Goal: Information Seeking & Learning: Learn about a topic

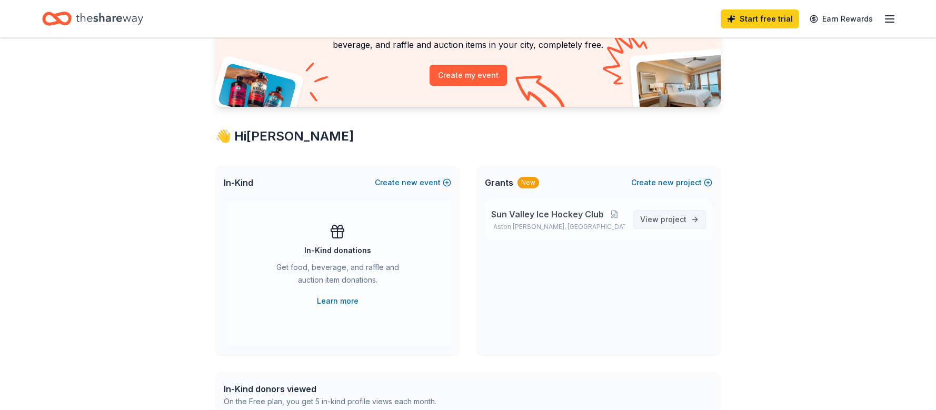
scroll to position [105, 0]
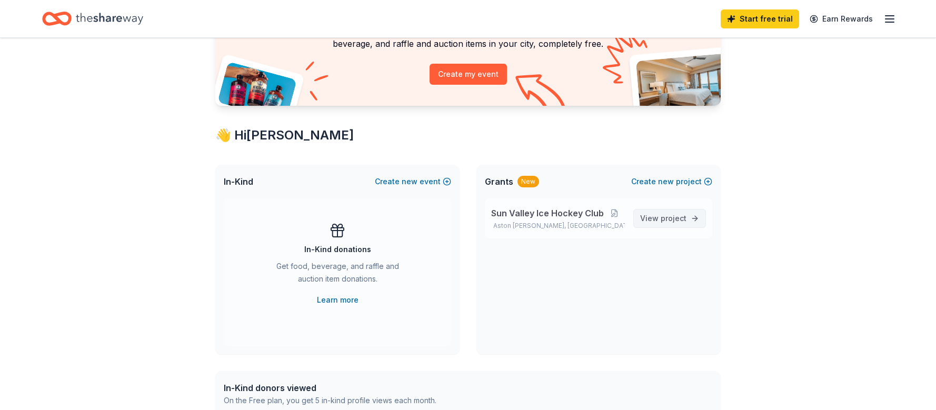
click at [661, 220] on span "View project" at bounding box center [663, 218] width 46 height 13
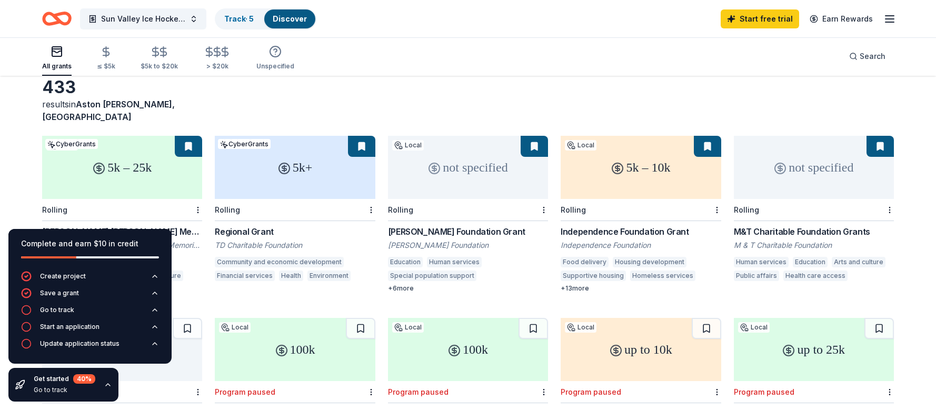
scroll to position [105, 0]
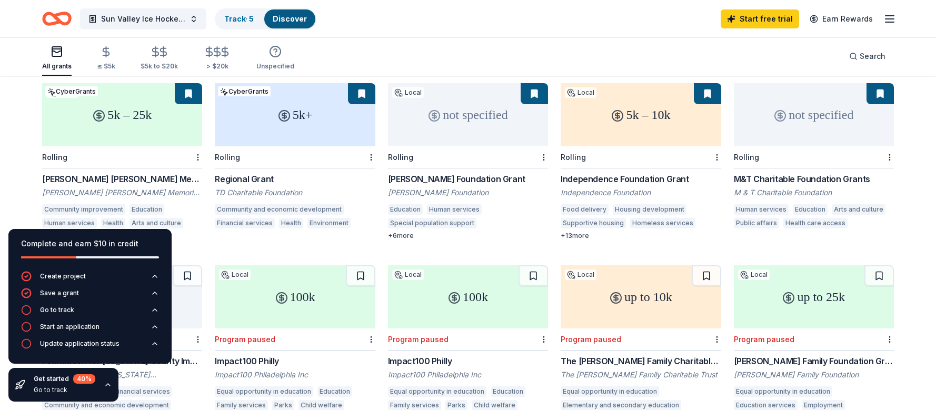
click at [125, 115] on div "5k – 25k" at bounding box center [122, 114] width 160 height 63
click at [278, 146] on div "Rolling" at bounding box center [295, 157] width 160 height 22
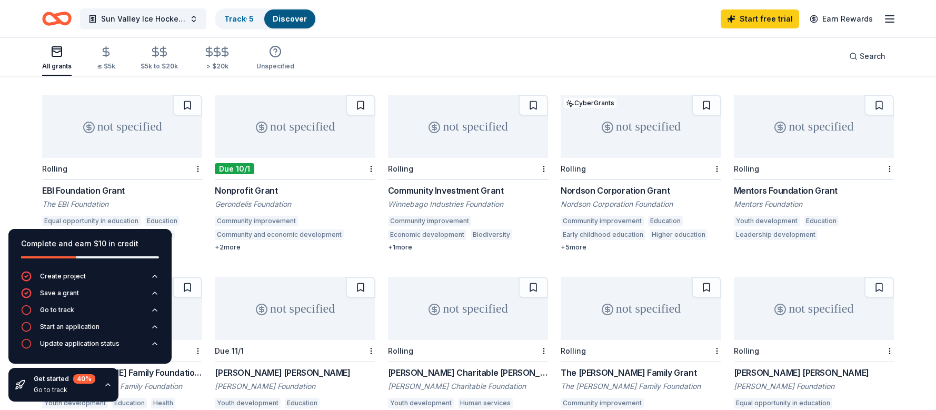
scroll to position [474, 0]
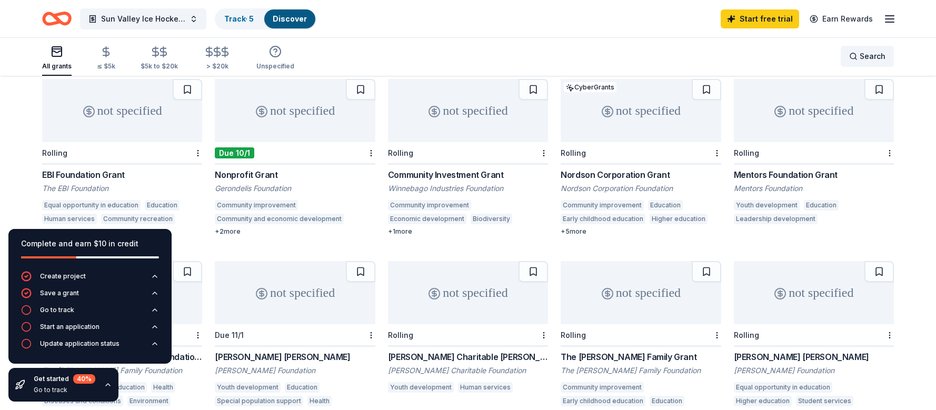
click at [866, 62] on span "Search" at bounding box center [872, 56] width 26 height 13
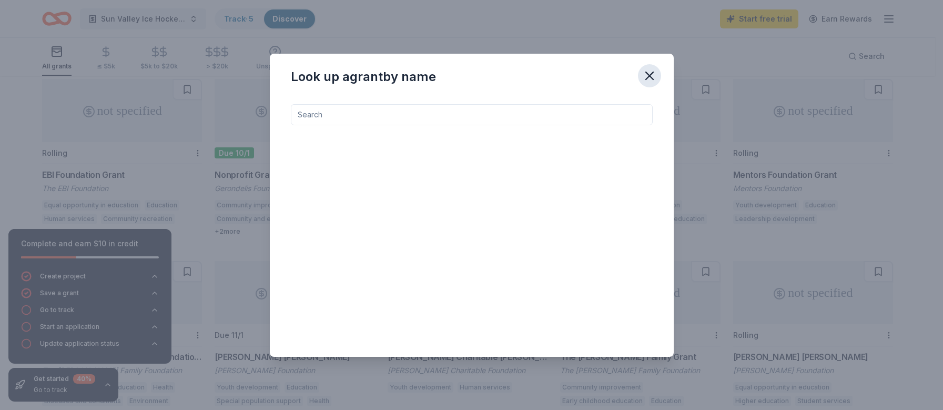
click at [648, 75] on icon "button" at bounding box center [649, 75] width 15 height 15
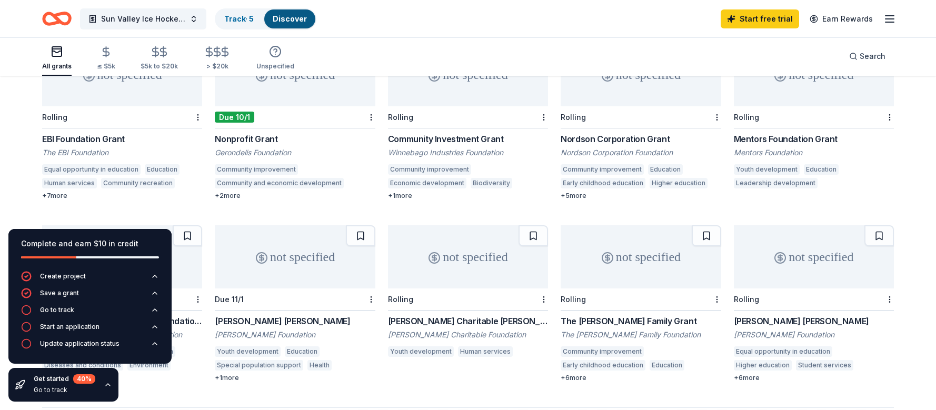
scroll to position [526, 0]
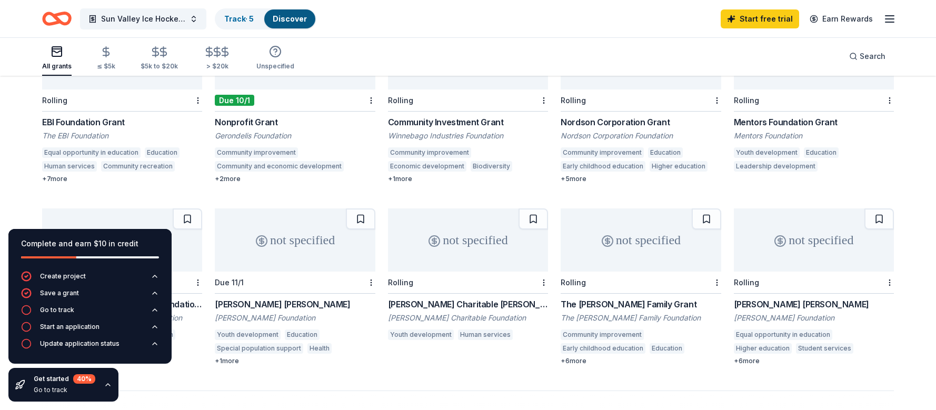
click at [448, 248] on div "not specified" at bounding box center [468, 239] width 160 height 63
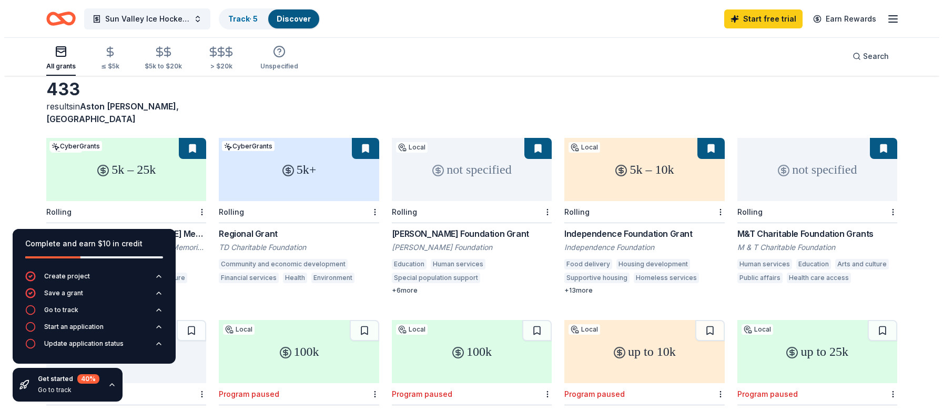
scroll to position [0, 0]
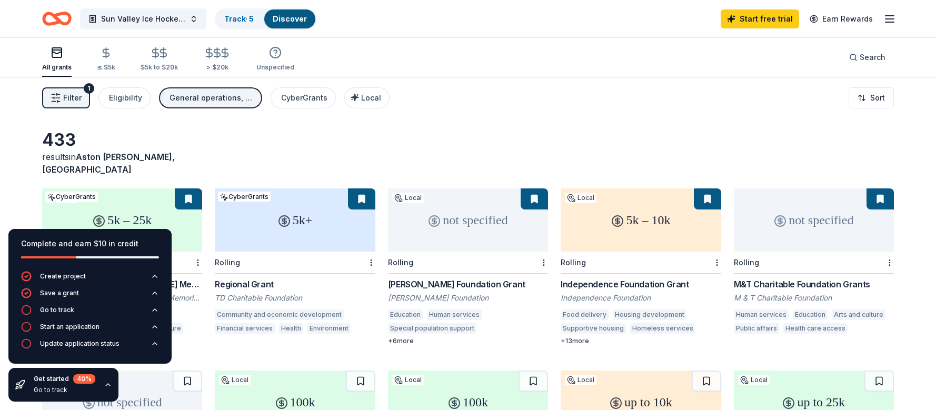
click at [64, 94] on span "Filter" at bounding box center [72, 98] width 18 height 13
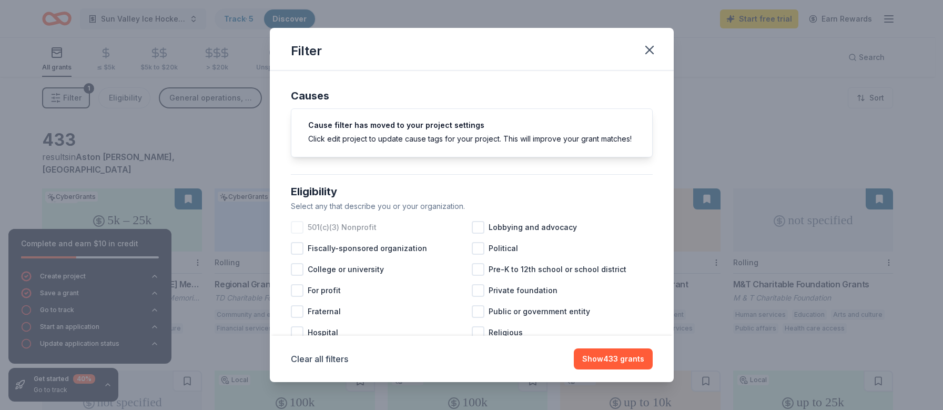
click at [304, 238] on div "501(c)(3) Nonprofit" at bounding box center [381, 227] width 181 height 21
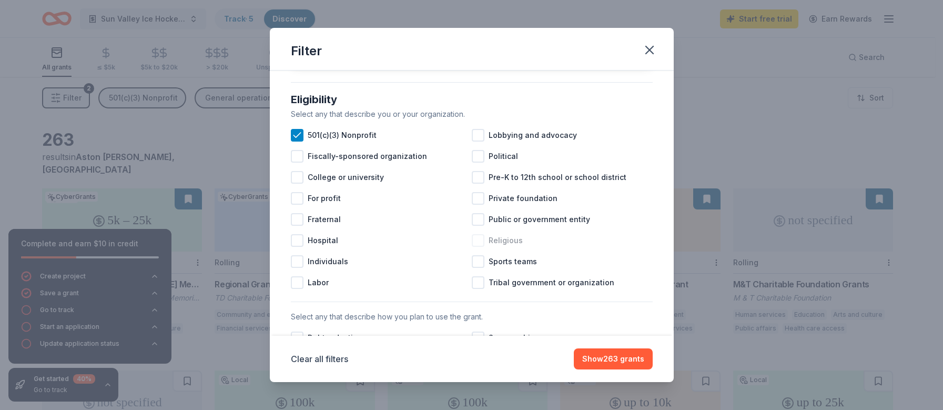
scroll to position [105, 0]
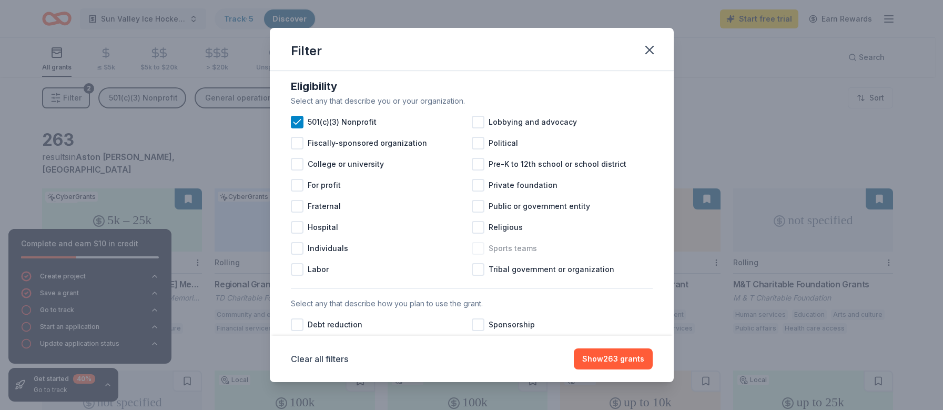
click at [477, 255] on div at bounding box center [478, 248] width 13 height 13
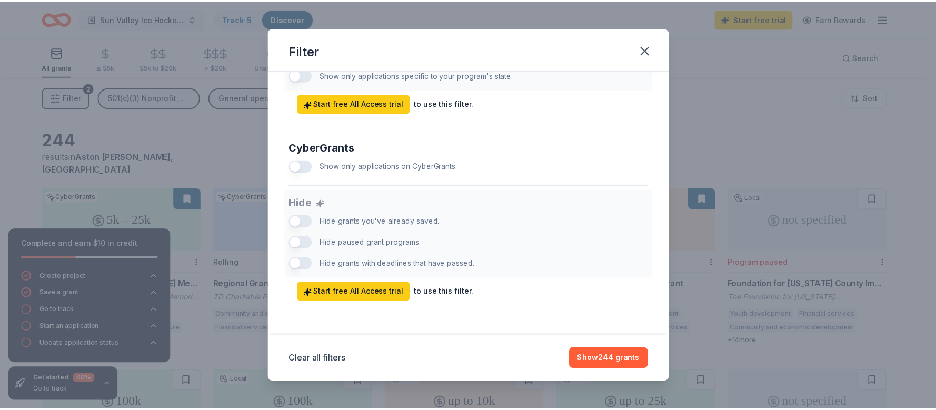
scroll to position [631, 0]
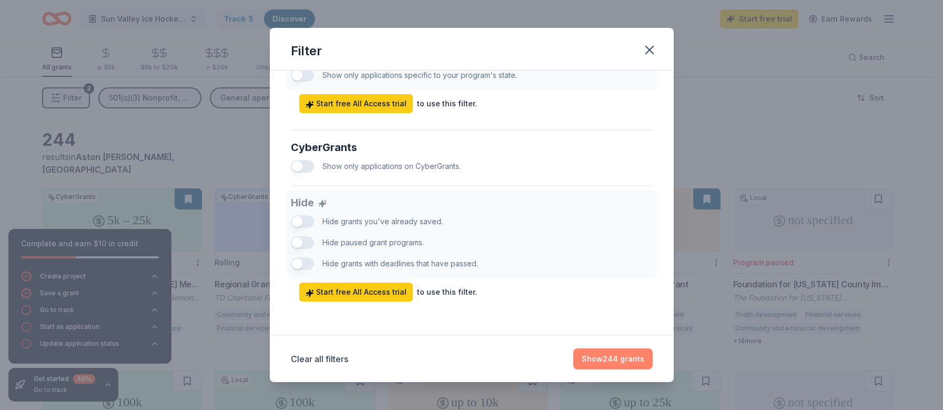
click at [598, 360] on button "Show 244 grants" at bounding box center [613, 358] width 79 height 21
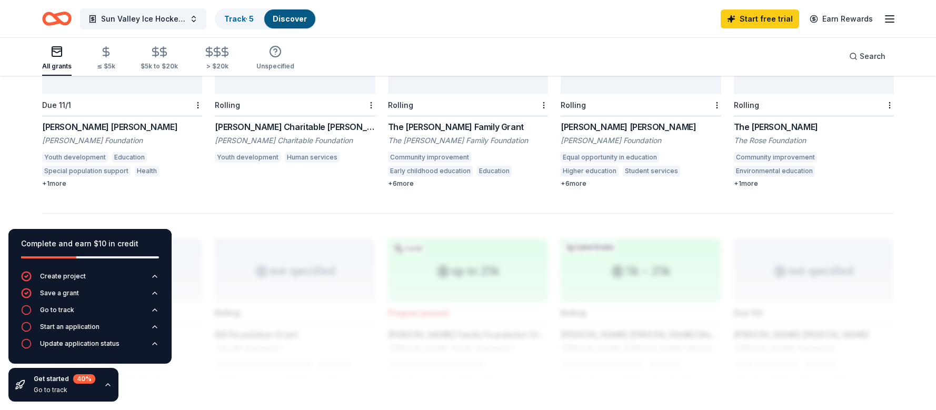
scroll to position [653, 0]
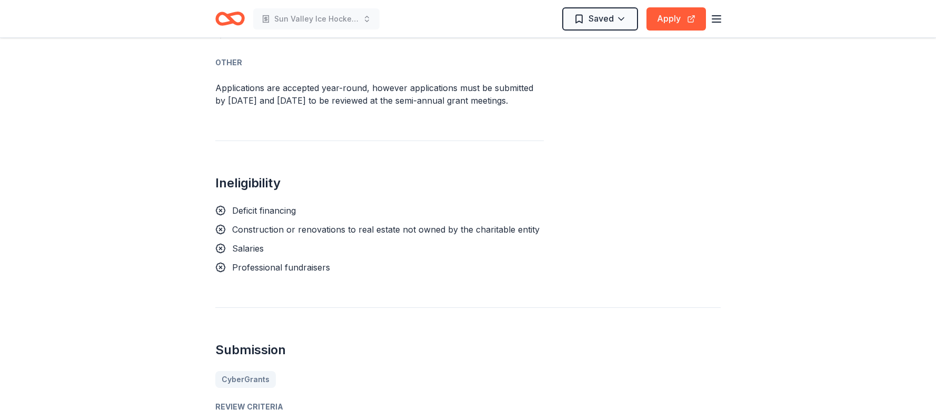
scroll to position [737, 0]
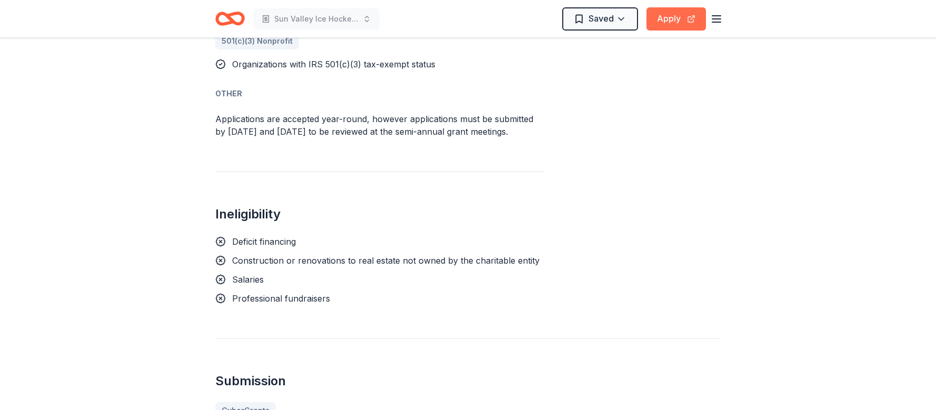
click at [672, 19] on button "Apply" at bounding box center [675, 18] width 59 height 23
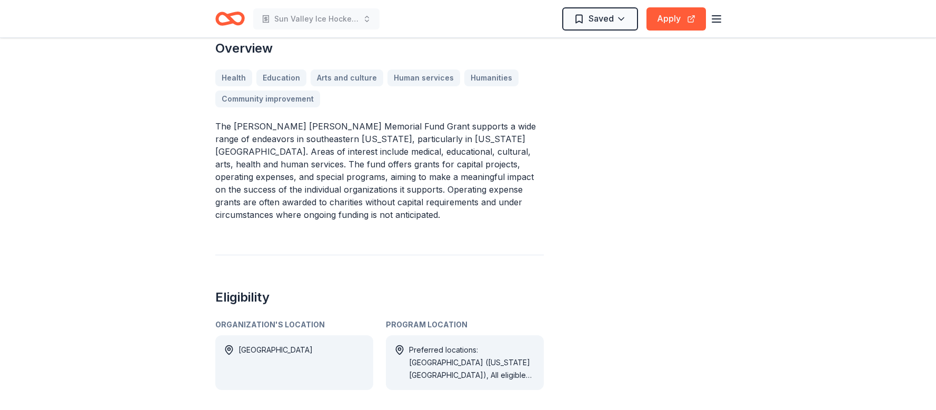
scroll to position [316, 0]
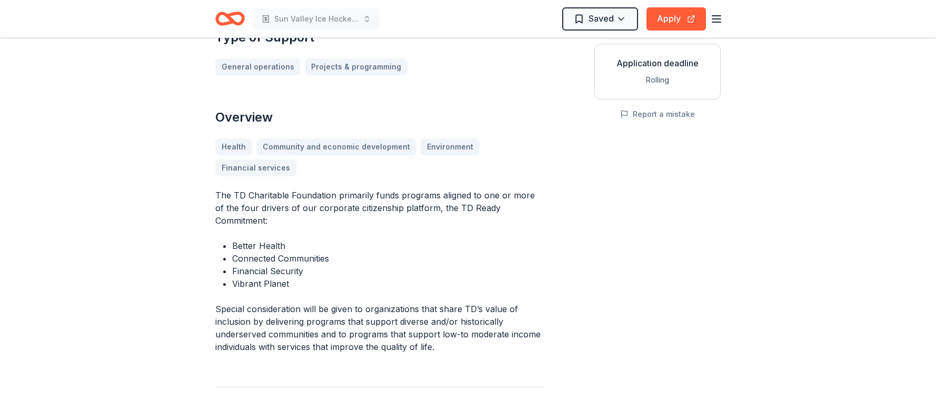
scroll to position [210, 0]
